Goal: Check status: Check status

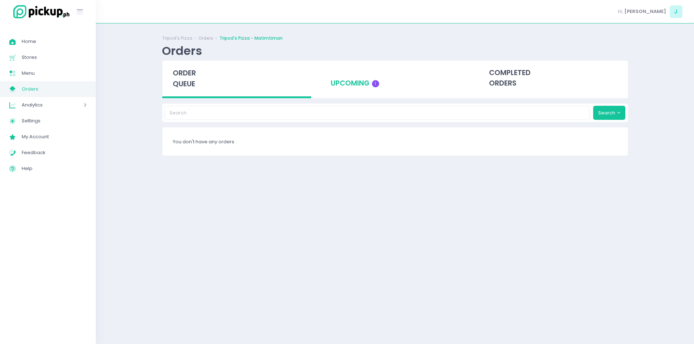
click at [358, 82] on div "upcoming 1" at bounding box center [394, 78] width 149 height 35
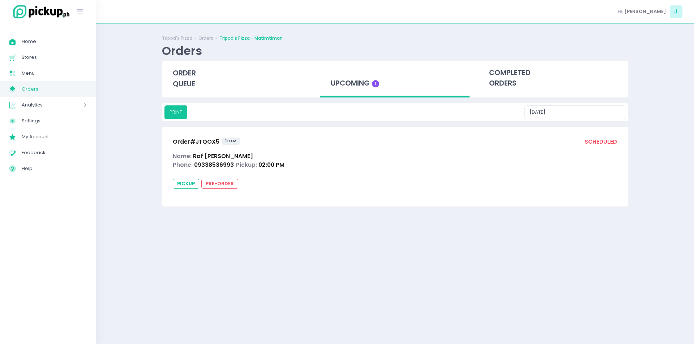
click at [205, 144] on span "Order# JTQOX5" at bounding box center [196, 142] width 47 height 8
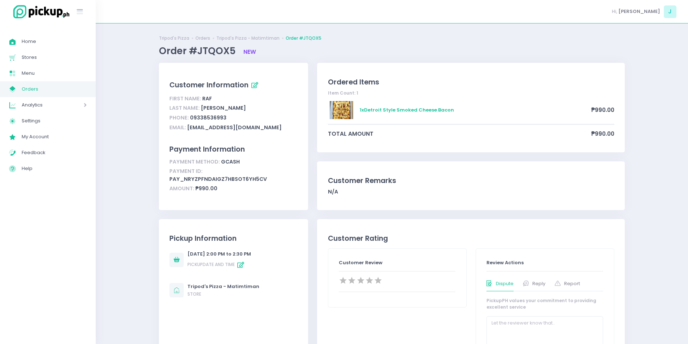
click at [37, 92] on span "Orders" at bounding box center [54, 89] width 65 height 9
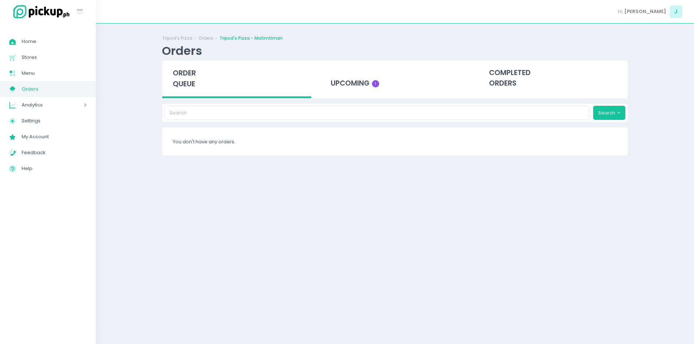
click at [186, 77] on span "order queue" at bounding box center [184, 78] width 23 height 21
click at [178, 74] on span "order queue" at bounding box center [184, 78] width 23 height 21
